Goal: Transaction & Acquisition: Register for event/course

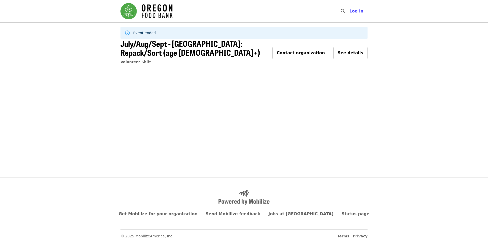
click at [158, 11] on img "Main navigation" at bounding box center [146, 11] width 52 height 16
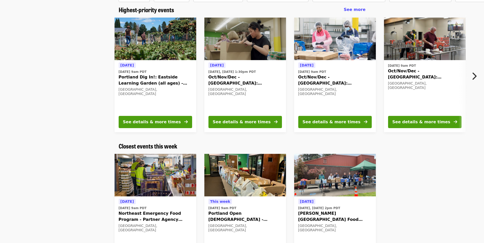
drag, startPoint x: 462, startPoint y: 183, endPoint x: 463, endPoint y: 191, distance: 7.4
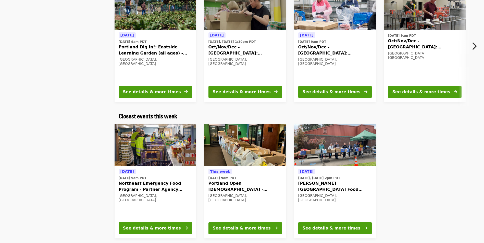
scroll to position [77, 0]
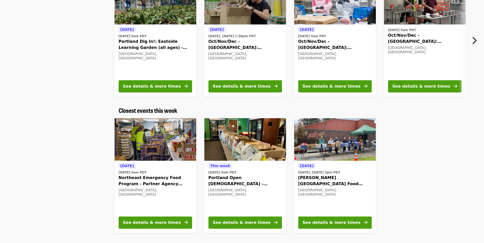
drag, startPoint x: 462, startPoint y: 191, endPoint x: 460, endPoint y: 200, distance: 9.5
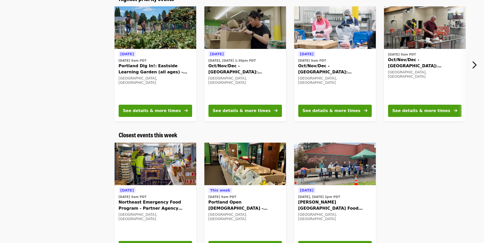
scroll to position [0, 0]
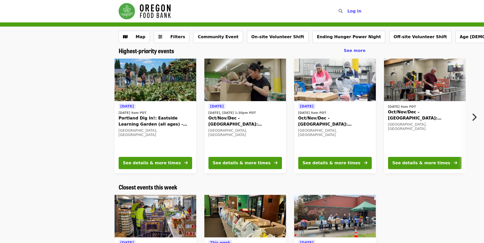
drag, startPoint x: 450, startPoint y: 184, endPoint x: 452, endPoint y: 143, distance: 41.1
click at [358, 164] on button "See details & more times" at bounding box center [334, 163] width 73 height 12
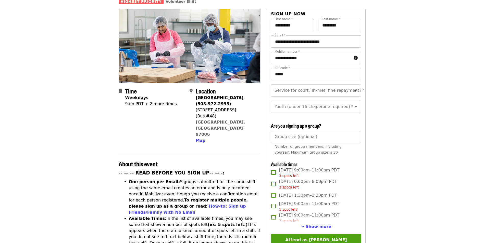
scroll to position [97, 0]
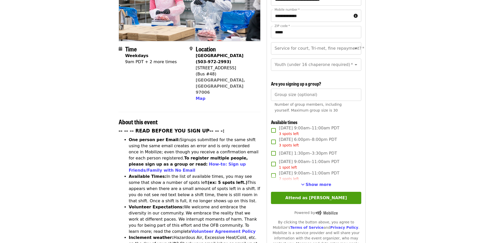
drag, startPoint x: 428, startPoint y: 104, endPoint x: 420, endPoint y: 129, distance: 26.4
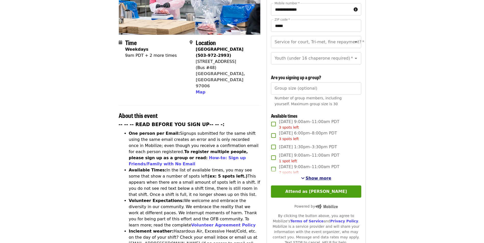
click at [318, 176] on span "Show more" at bounding box center [319, 178] width 26 height 5
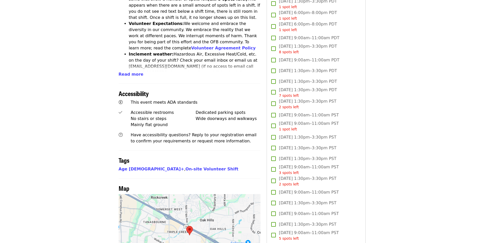
drag, startPoint x: 389, startPoint y: 117, endPoint x: 387, endPoint y: 138, distance: 21.9
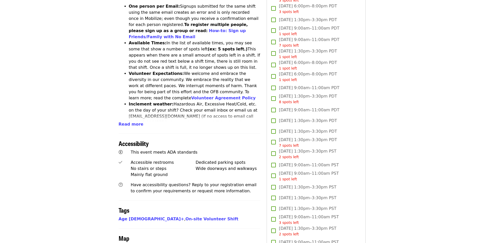
scroll to position [199, 0]
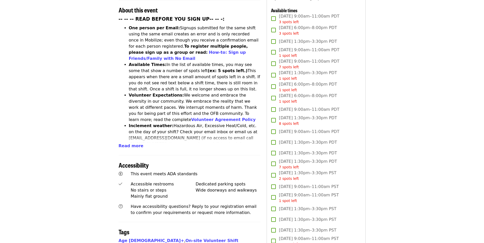
drag, startPoint x: 387, startPoint y: 138, endPoint x: 389, endPoint y: 112, distance: 25.9
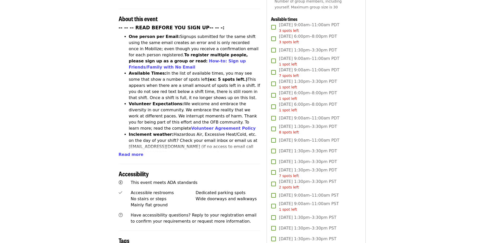
drag, startPoint x: 356, startPoint y: 51, endPoint x: 347, endPoint y: 48, distance: 9.3
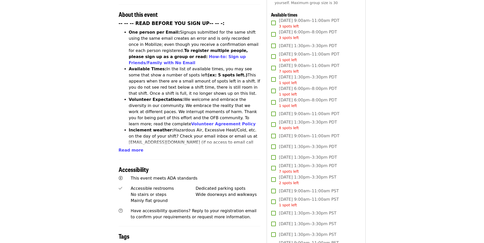
drag, startPoint x: 389, startPoint y: 138, endPoint x: 383, endPoint y: 145, distance: 8.9
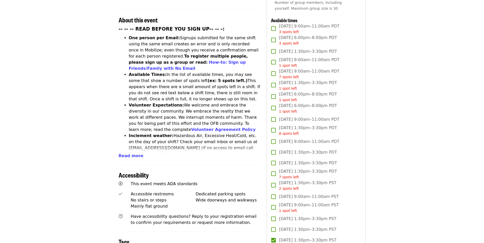
scroll to position [184, 0]
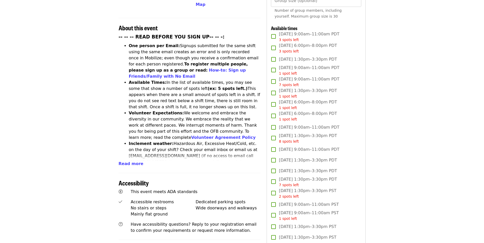
drag, startPoint x: 368, startPoint y: 167, endPoint x: 363, endPoint y: 153, distance: 14.7
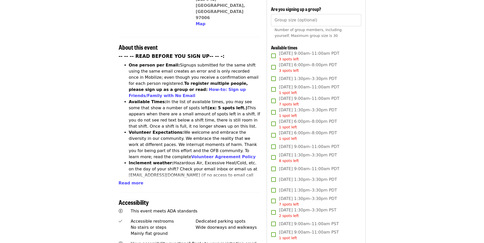
drag, startPoint x: 384, startPoint y: 138, endPoint x: 383, endPoint y: 132, distance: 6.9
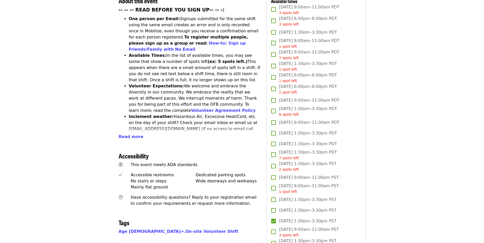
drag, startPoint x: 353, startPoint y: 109, endPoint x: 354, endPoint y: 119, distance: 10.0
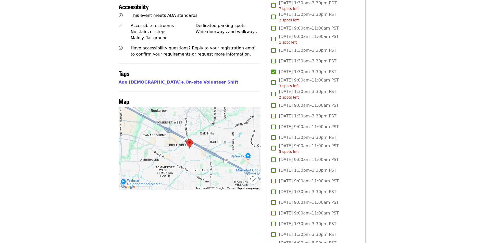
drag, startPoint x: 390, startPoint y: 127, endPoint x: 390, endPoint y: 134, distance: 6.6
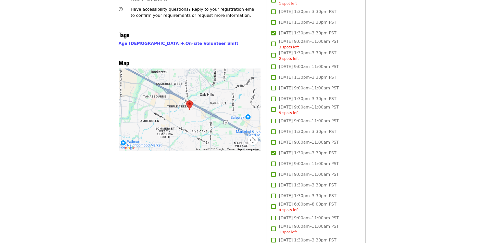
drag, startPoint x: 352, startPoint y: 173, endPoint x: 353, endPoint y: 181, distance: 7.5
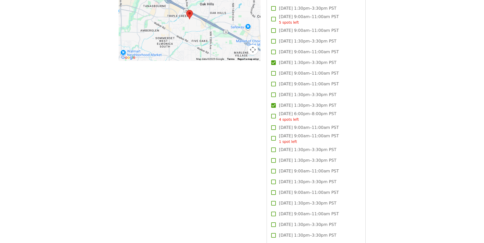
scroll to position [493, 0]
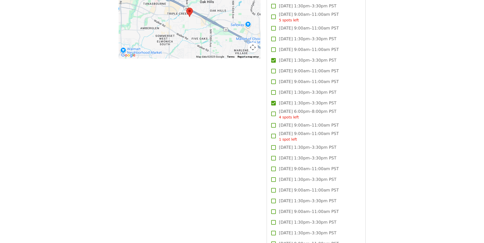
drag, startPoint x: 380, startPoint y: 172, endPoint x: 380, endPoint y: 183, distance: 11.8
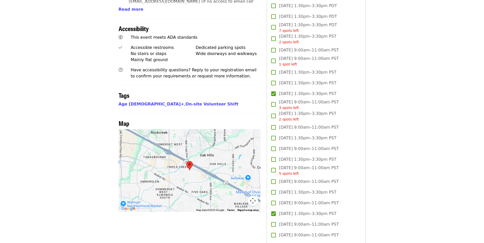
drag, startPoint x: 372, startPoint y: 206, endPoint x: 378, endPoint y: 160, distance: 45.5
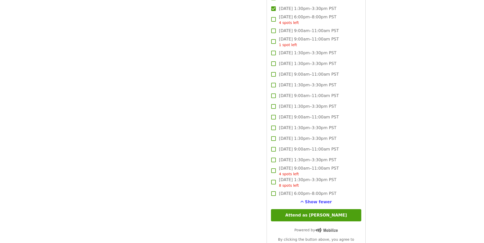
drag, startPoint x: 378, startPoint y: 143, endPoint x: 378, endPoint y: 162, distance: 19.1
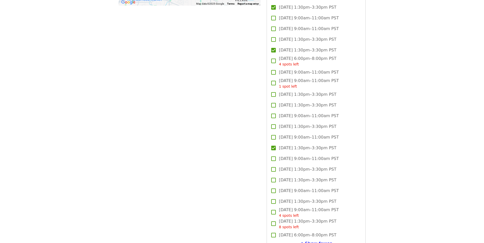
drag, startPoint x: 255, startPoint y: 97, endPoint x: 255, endPoint y: 87, distance: 9.4
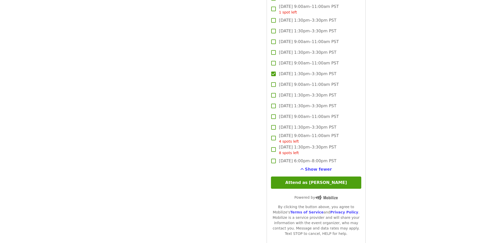
drag, startPoint x: 243, startPoint y: 165, endPoint x: 241, endPoint y: 192, distance: 27.4
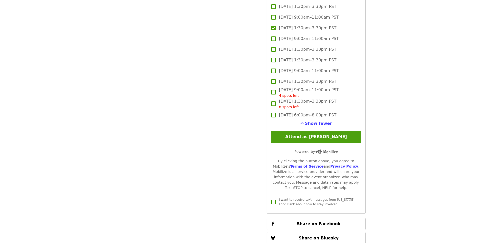
drag, startPoint x: 248, startPoint y: 191, endPoint x: 248, endPoint y: 213, distance: 22.2
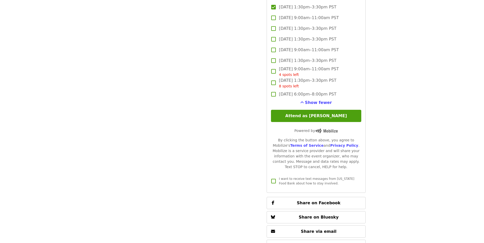
drag, startPoint x: 238, startPoint y: 186, endPoint x: 278, endPoint y: 124, distance: 73.6
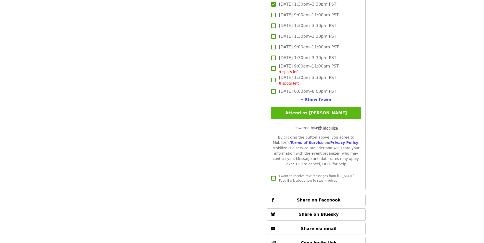
click at [294, 111] on button "Attend as [PERSON_NAME]" at bounding box center [316, 113] width 90 height 12
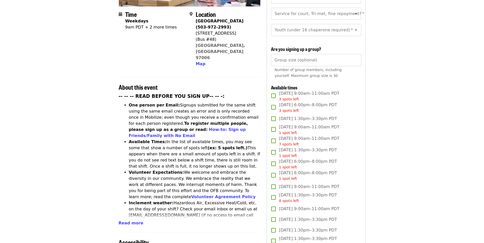
scroll to position [82, 0]
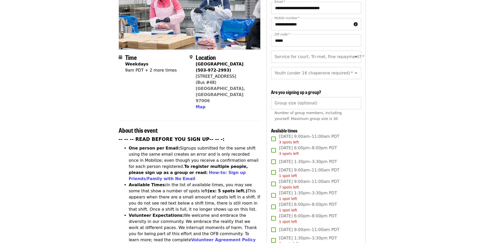
drag, startPoint x: 384, startPoint y: 131, endPoint x: 379, endPoint y: 64, distance: 66.7
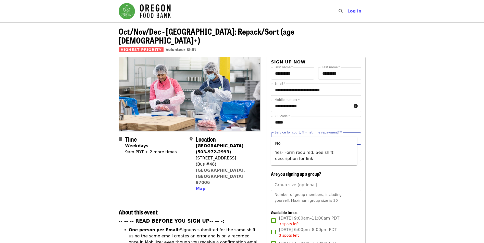
click at [299, 134] on input "Service for court, Tri-met, fine repayment?   *" at bounding box center [309, 139] width 69 height 10
click at [298, 145] on li "No" at bounding box center [314, 143] width 86 height 9
type input "**"
click at [299, 153] on input "Youth (under 16 chaperone required)   *" at bounding box center [309, 155] width 69 height 10
click at [302, 163] on li "16 and older" at bounding box center [314, 163] width 86 height 9
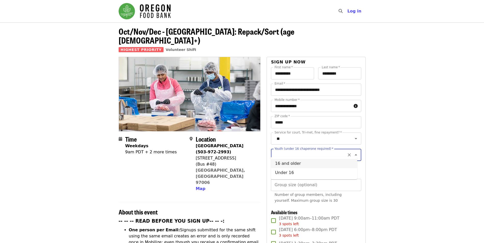
type input "**********"
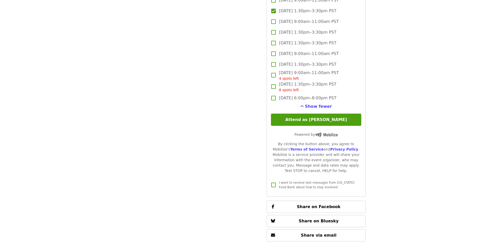
drag, startPoint x: 403, startPoint y: 192, endPoint x: 383, endPoint y: 206, distance: 25.6
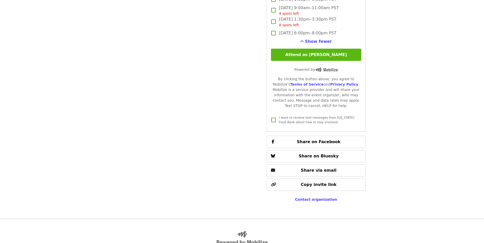
click at [297, 55] on button "Attend as [PERSON_NAME]" at bounding box center [316, 55] width 90 height 12
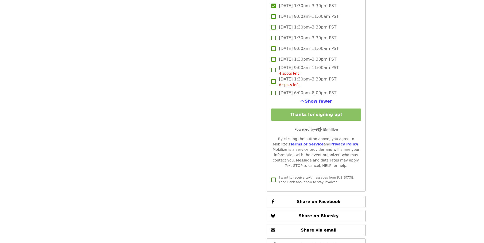
drag, startPoint x: 454, startPoint y: 138, endPoint x: 442, endPoint y: 47, distance: 91.6
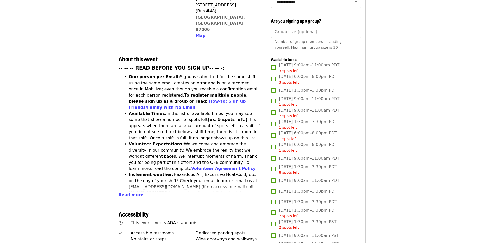
scroll to position [0, 0]
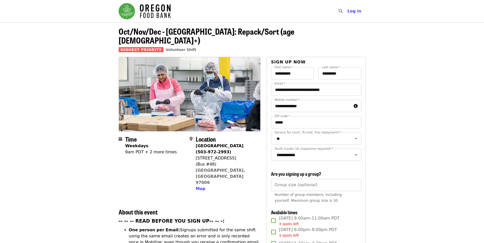
drag, startPoint x: 416, startPoint y: 108, endPoint x: 418, endPoint y: 47, distance: 61.2
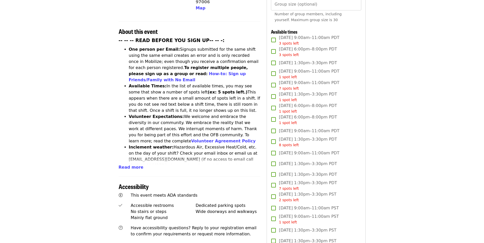
drag, startPoint x: 419, startPoint y: 105, endPoint x: 424, endPoint y: 132, distance: 27.2
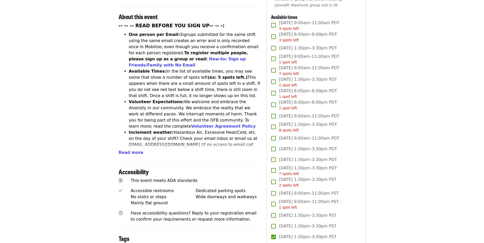
scroll to position [198, 0]
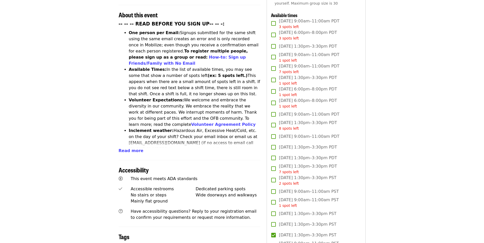
drag, startPoint x: 416, startPoint y: 131, endPoint x: 417, endPoint y: 138, distance: 6.9
